Goal: Task Accomplishment & Management: Manage account settings

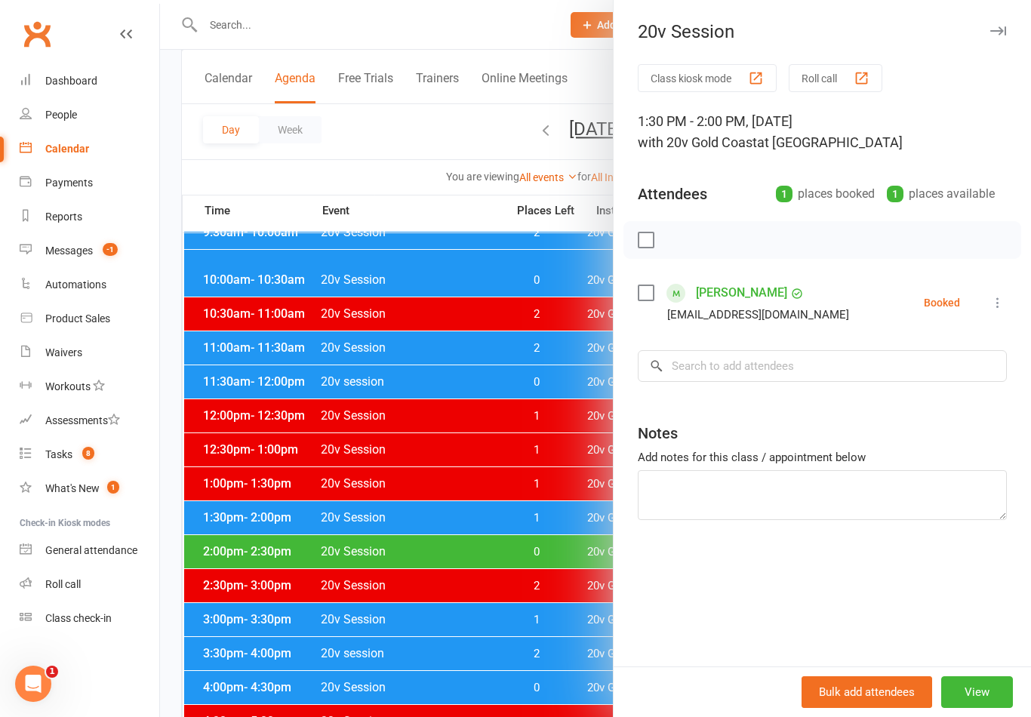
click at [1000, 312] on button at bounding box center [998, 303] width 18 height 18
click at [933, 397] on link "Check in" at bounding box center [925, 392] width 162 height 30
click at [763, 293] on link "[PERSON_NAME]" at bounding box center [741, 293] width 91 height 24
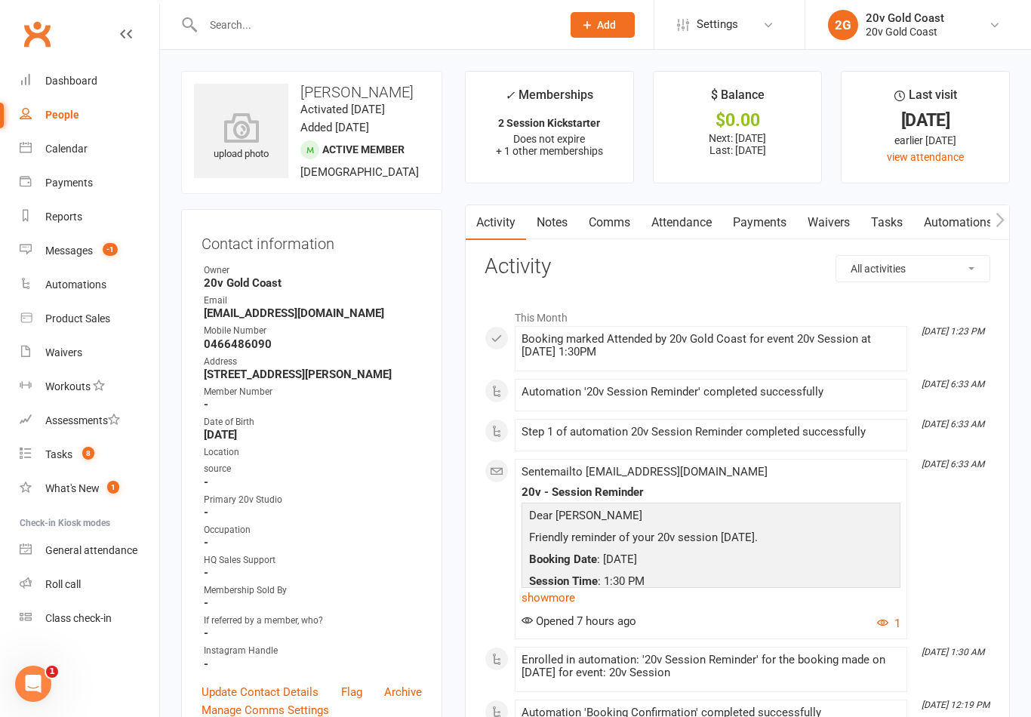
click at [697, 208] on link "Attendance" at bounding box center [682, 222] width 82 height 35
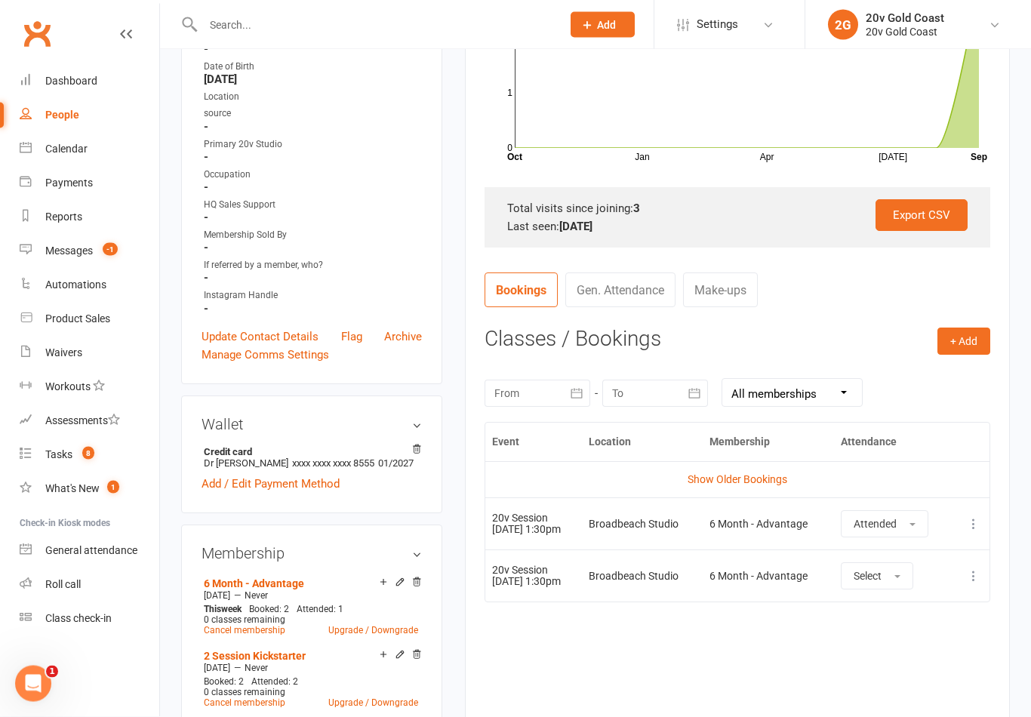
click at [762, 475] on link "Show Older Bookings" at bounding box center [738, 480] width 100 height 12
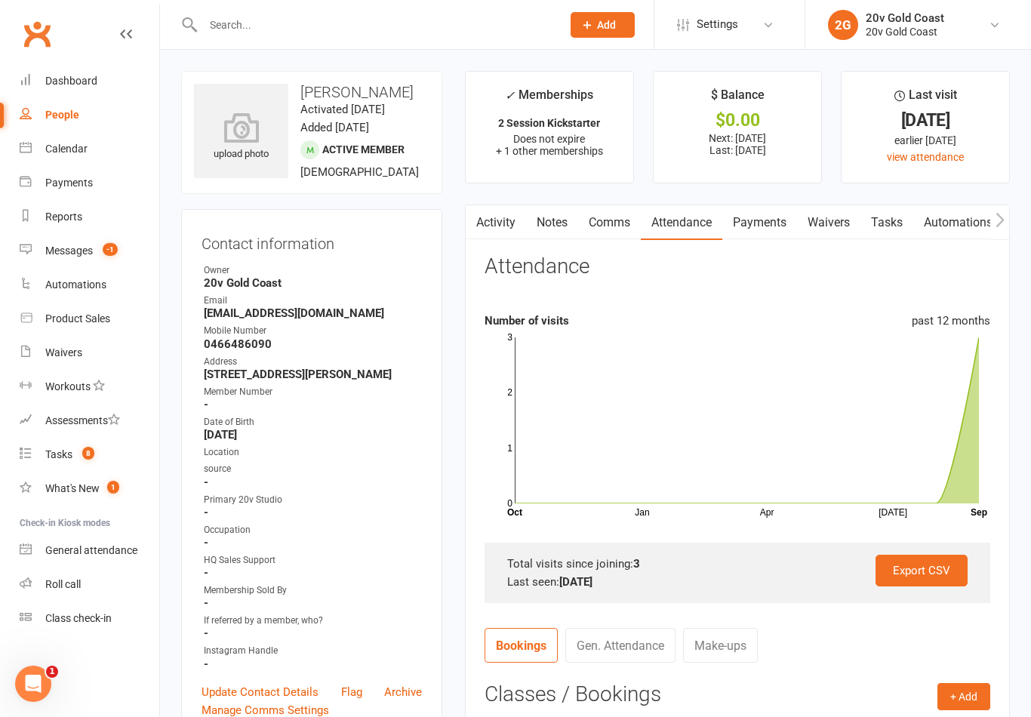
click at [75, 270] on link "Automations" at bounding box center [90, 285] width 140 height 34
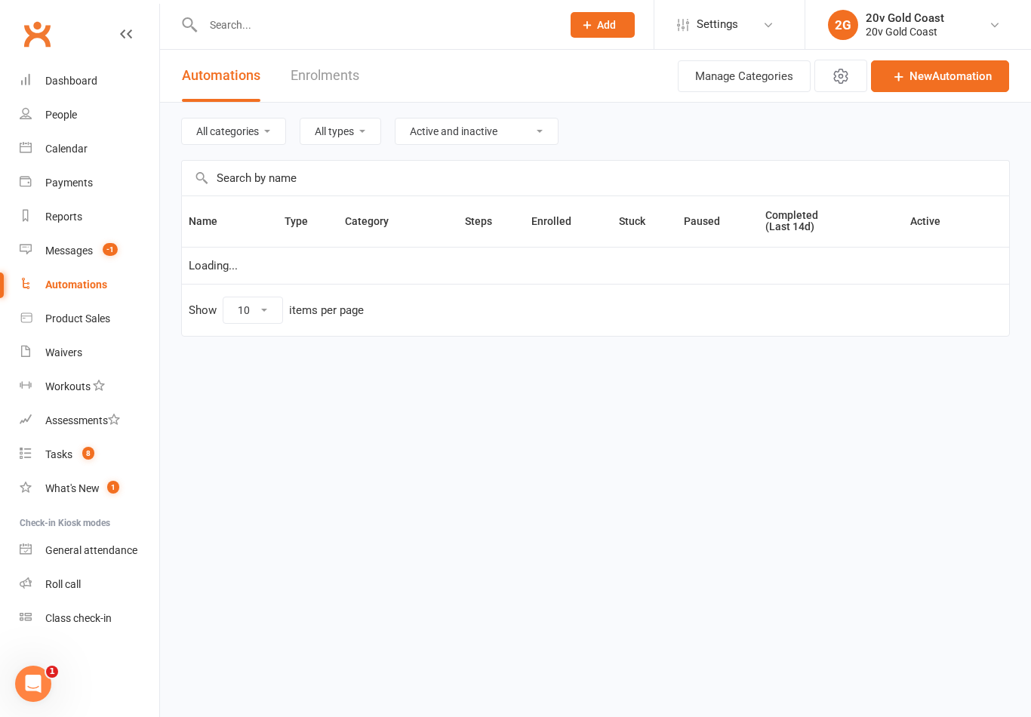
select select "100"
click at [86, 258] on link "Messages -1" at bounding box center [90, 251] width 140 height 34
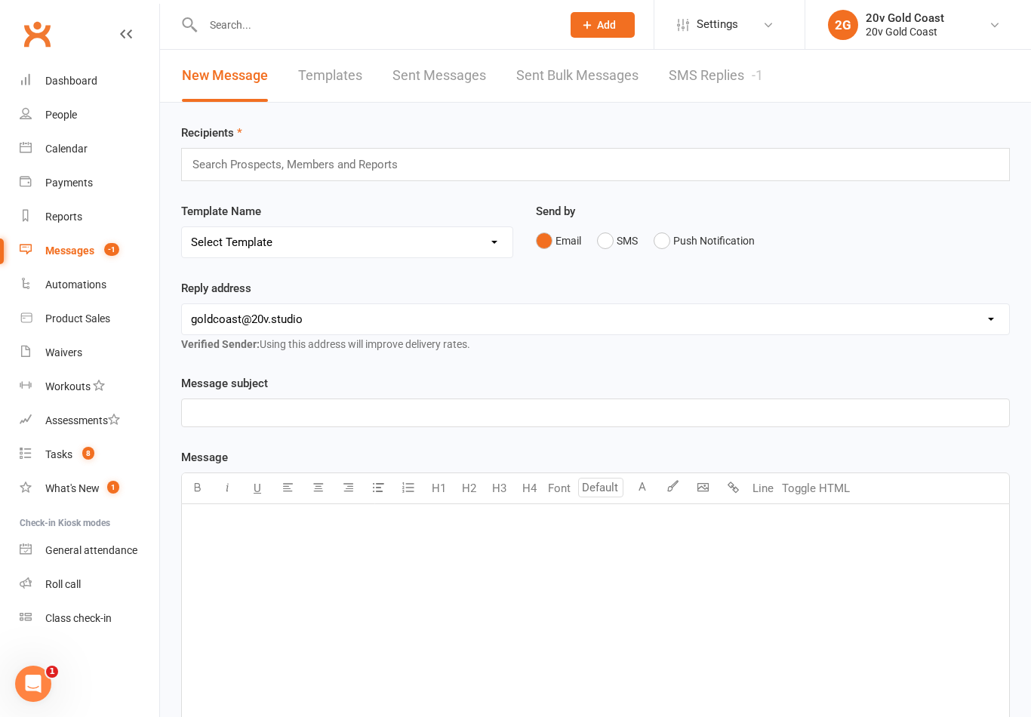
click at [732, 90] on link "SMS Replies -1" at bounding box center [716, 76] width 94 height 52
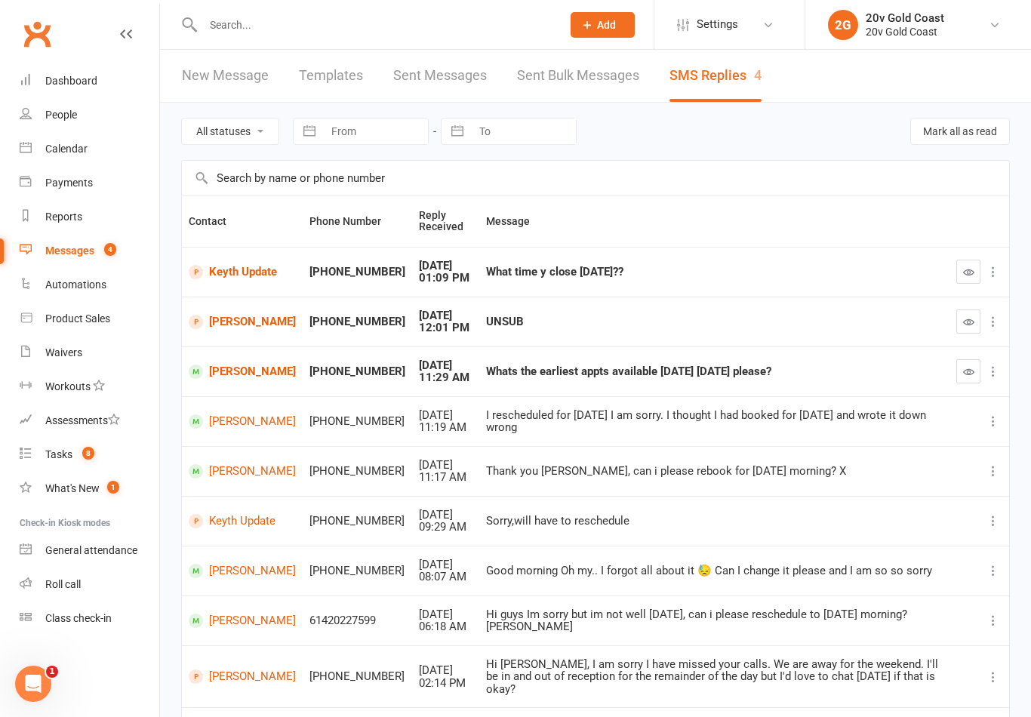
click at [93, 152] on link "Calendar" at bounding box center [90, 149] width 140 height 34
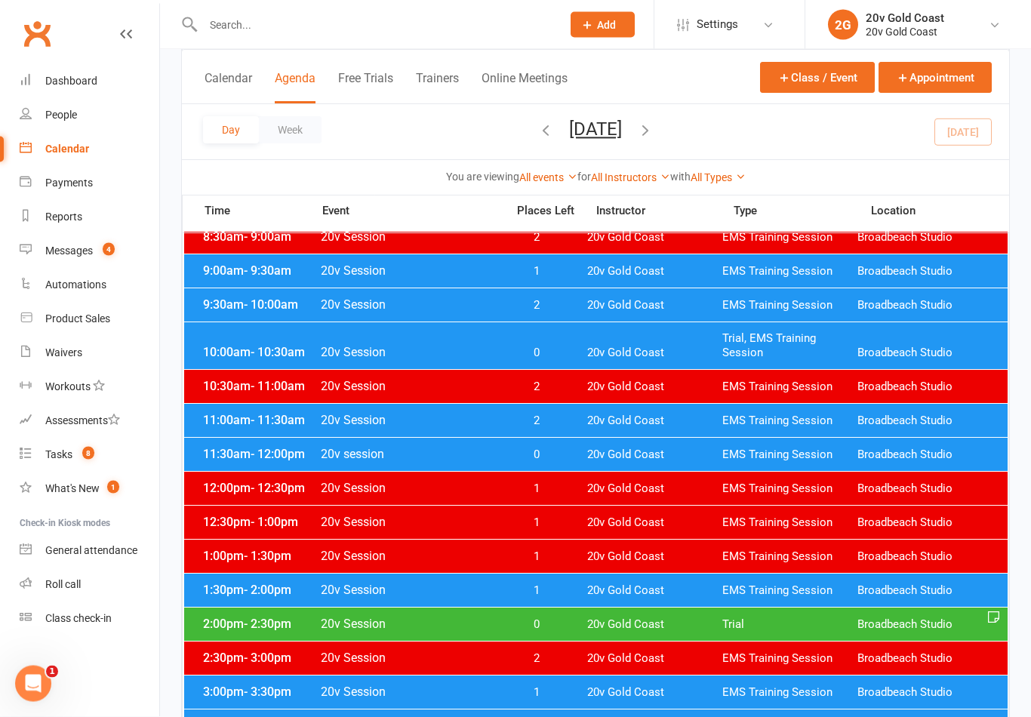
scroll to position [277, 0]
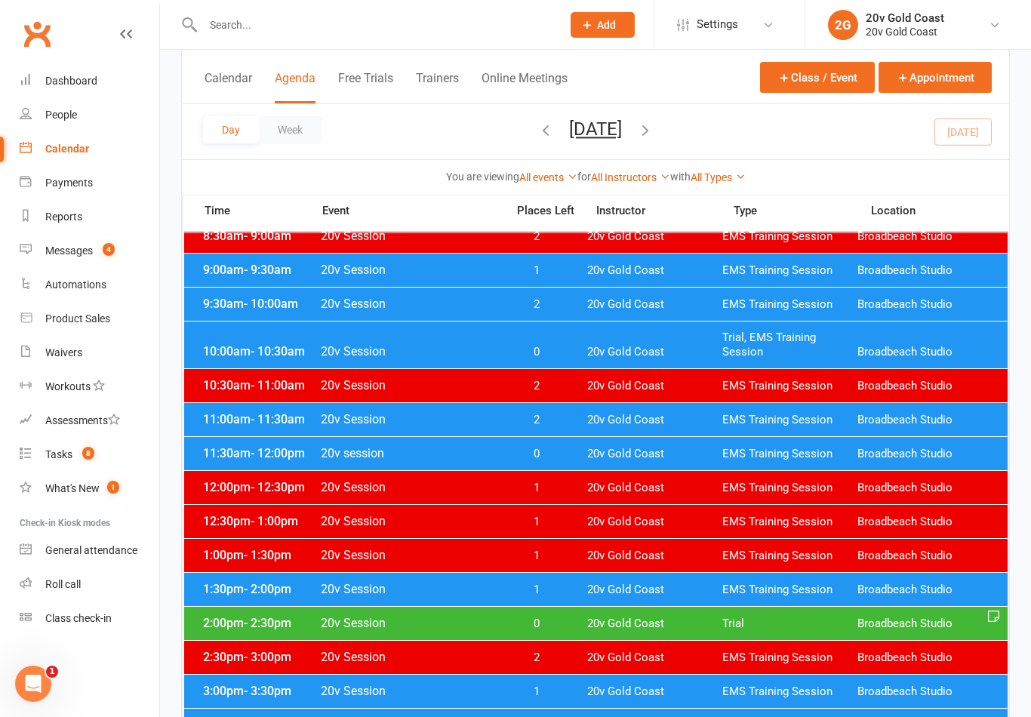
click at [592, 591] on span "20v Gold Coast" at bounding box center [654, 590] width 135 height 14
